Goal: Information Seeking & Learning: Learn about a topic

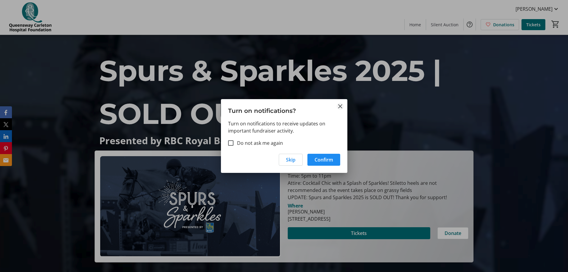
click at [340, 108] on mat-icon "Close" at bounding box center [340, 106] width 7 height 7
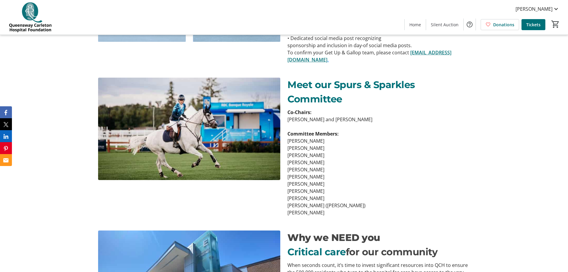
scroll to position [954, 0]
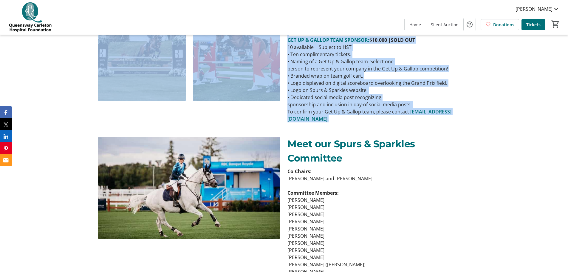
drag, startPoint x: 289, startPoint y: 69, endPoint x: 464, endPoint y: 110, distance: 179.8
copy div "About Spurs & Sparkles 2025 Join Ottawa’s equestrian community, athletes, and p…"
